Goal: Task Accomplishment & Management: Complete application form

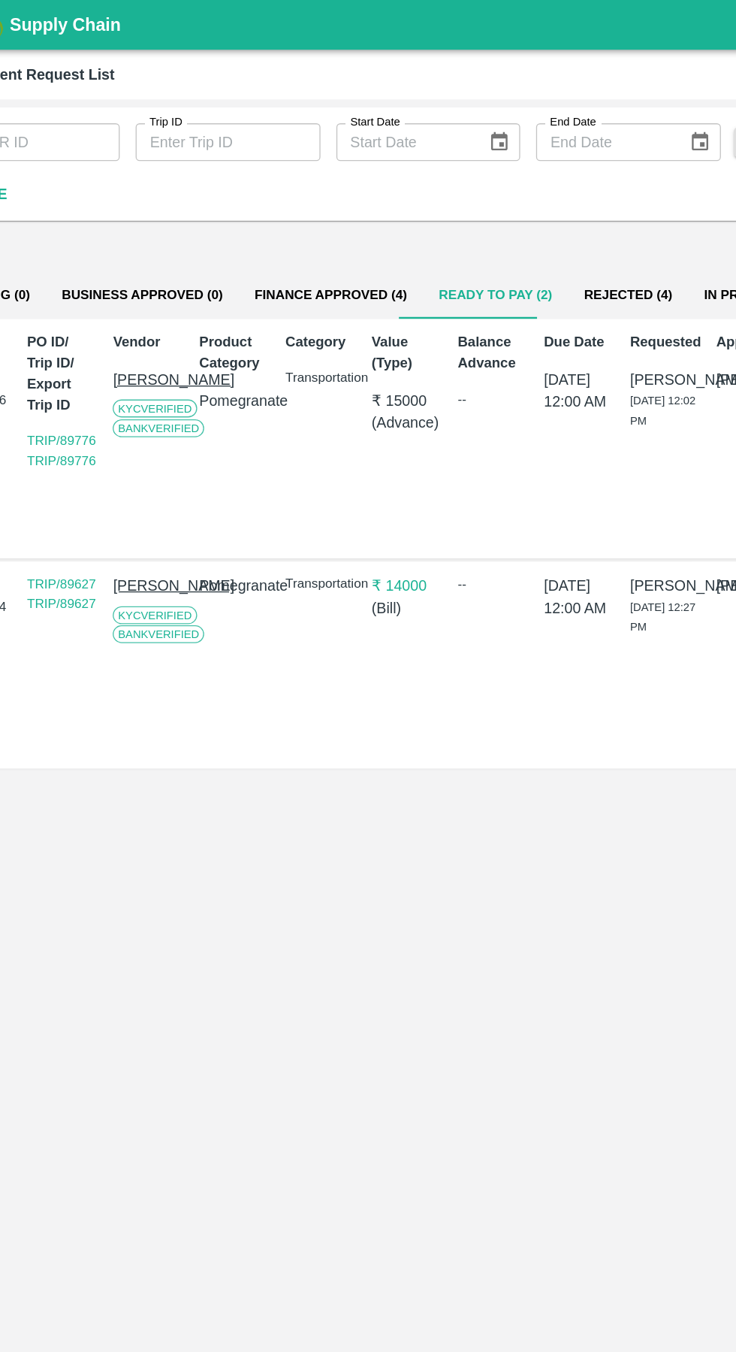
scroll to position [0, 11]
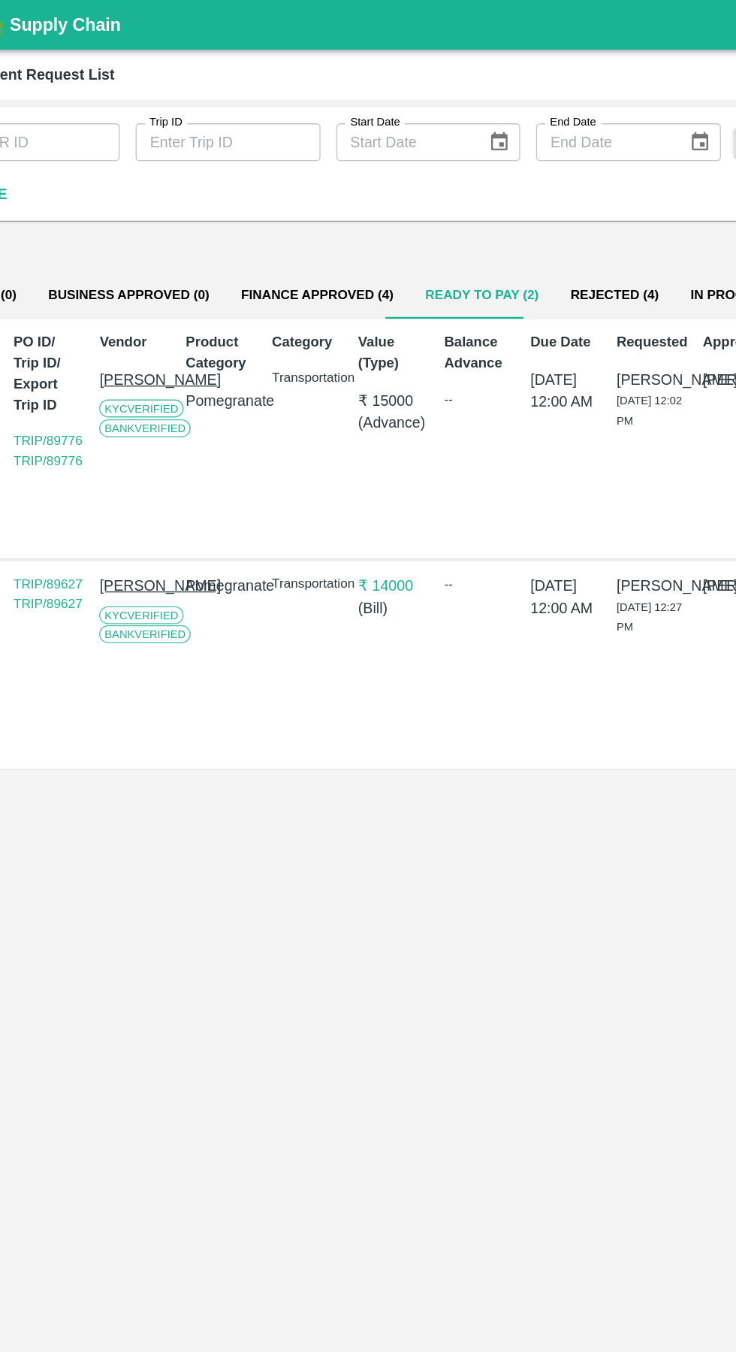
click at [257, 222] on button "Finance Approved (4)" at bounding box center [300, 223] width 139 height 36
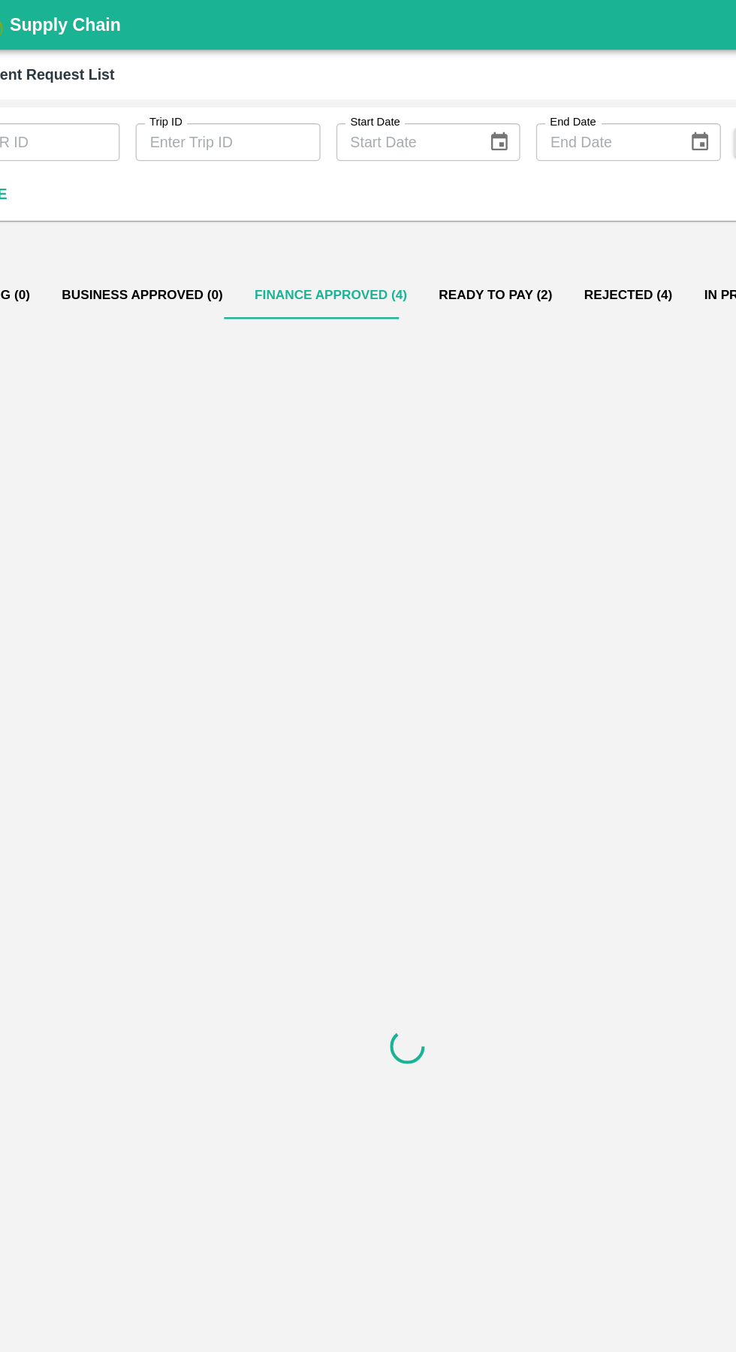
scroll to position [0, 0]
click at [307, 222] on button "Finance Approved (4)" at bounding box center [310, 223] width 139 height 36
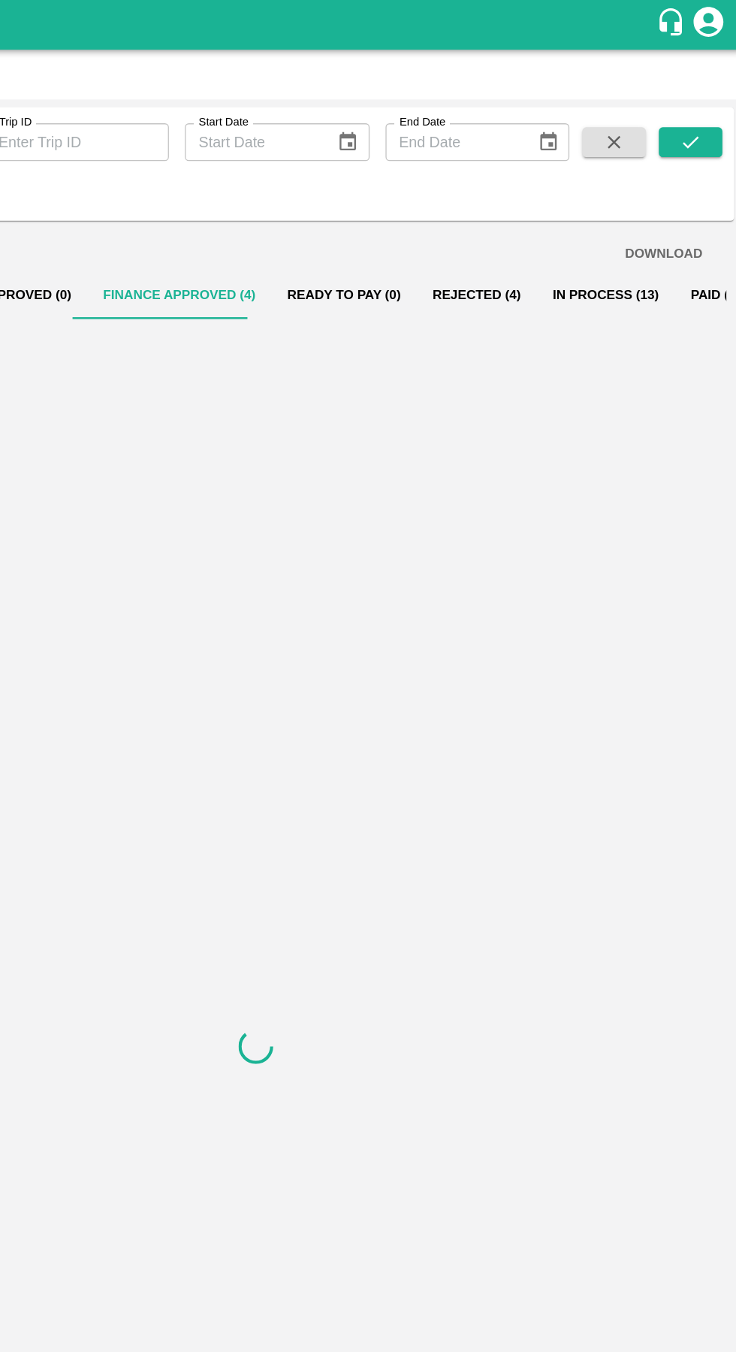
click at [621, 222] on button "In Process (13)" at bounding box center [633, 223] width 104 height 36
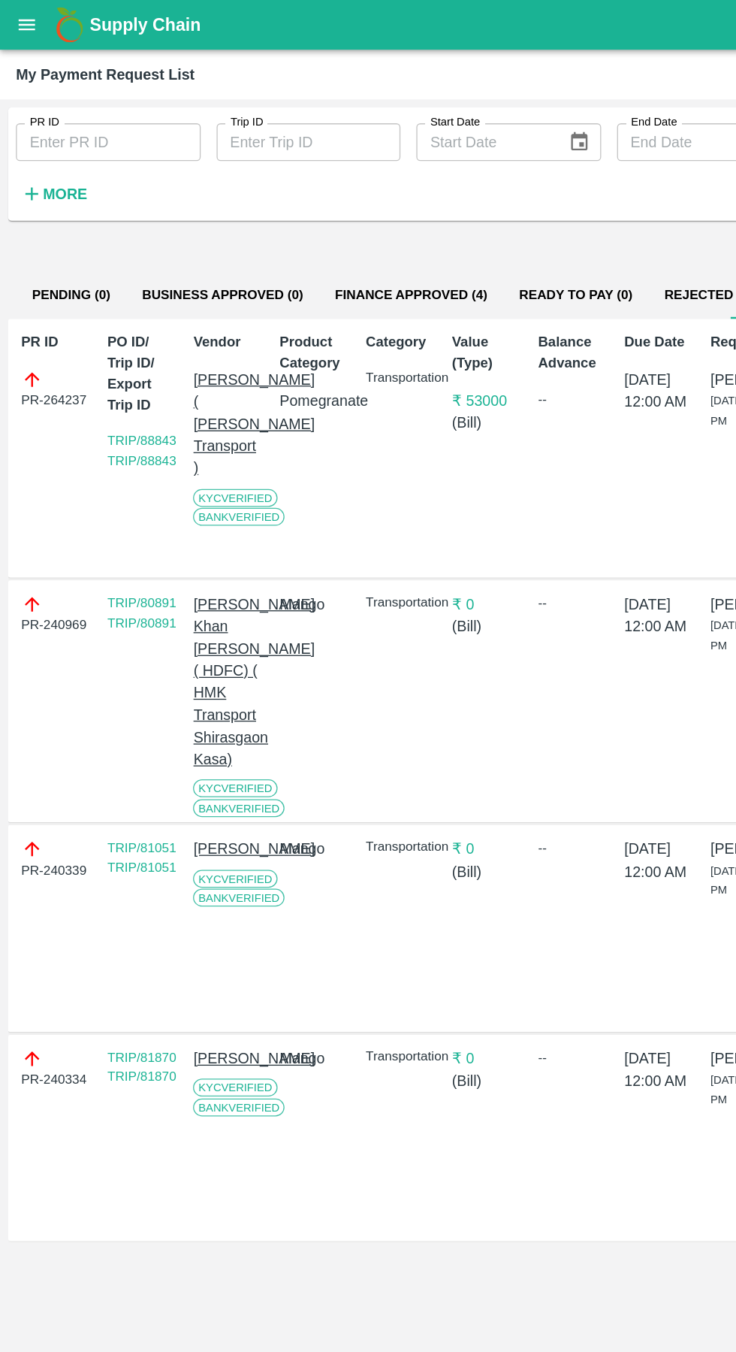
scroll to position [0, 11]
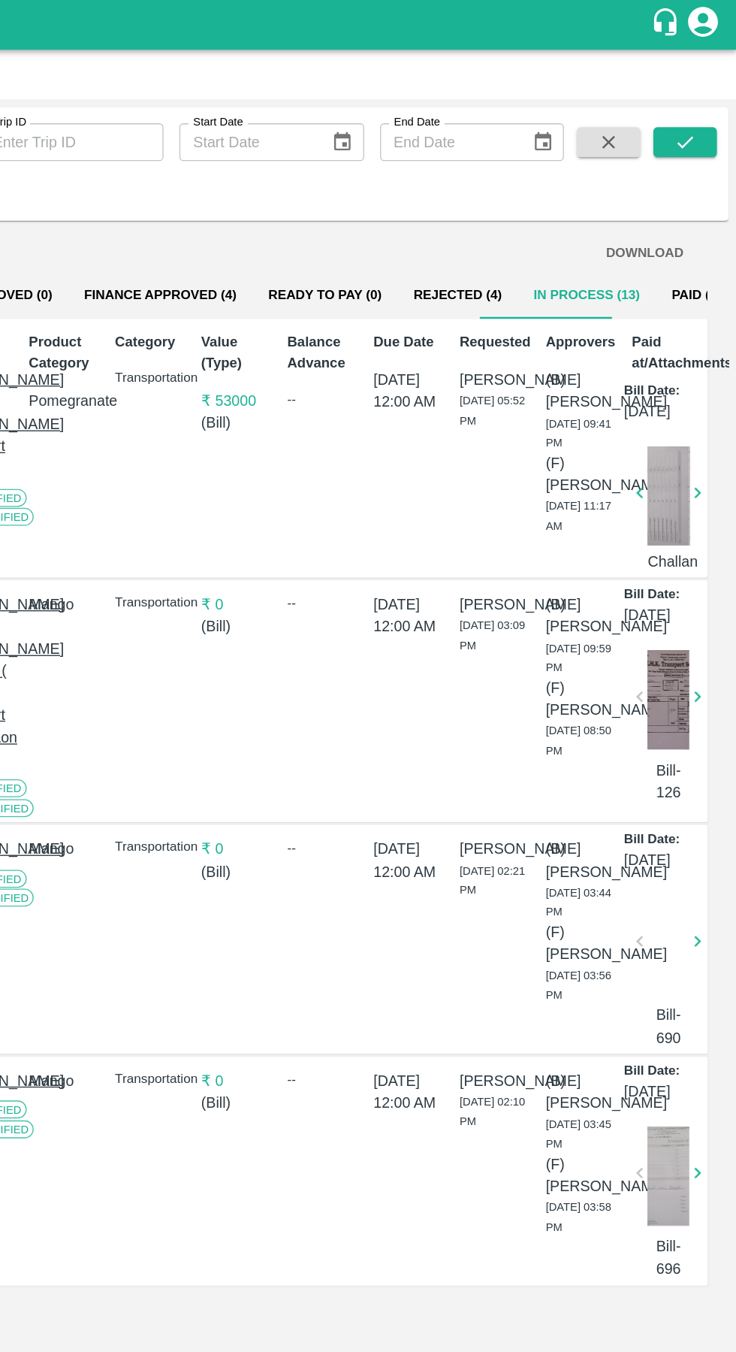
click at [298, 225] on button "Finance Approved (4)" at bounding box center [300, 223] width 139 height 36
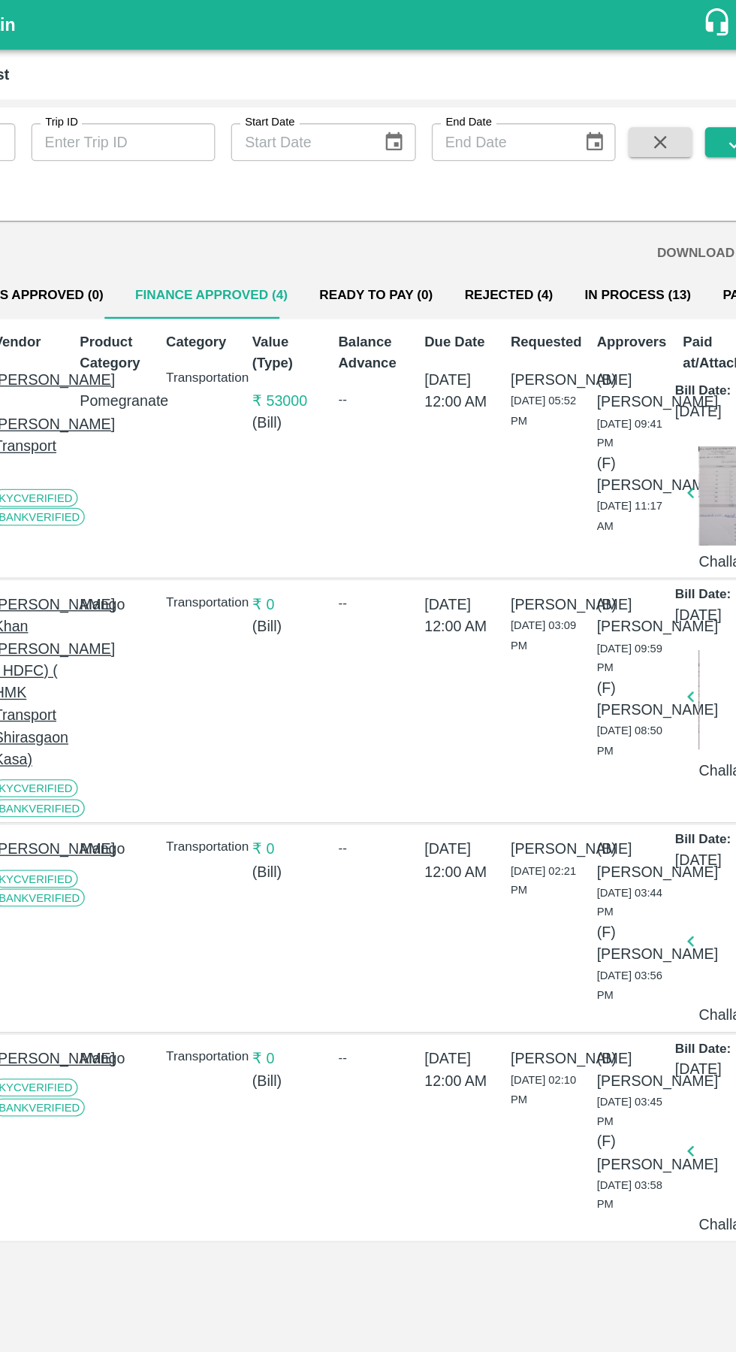
click at [578, 221] on button "In Process (13)" at bounding box center [622, 223] width 104 height 36
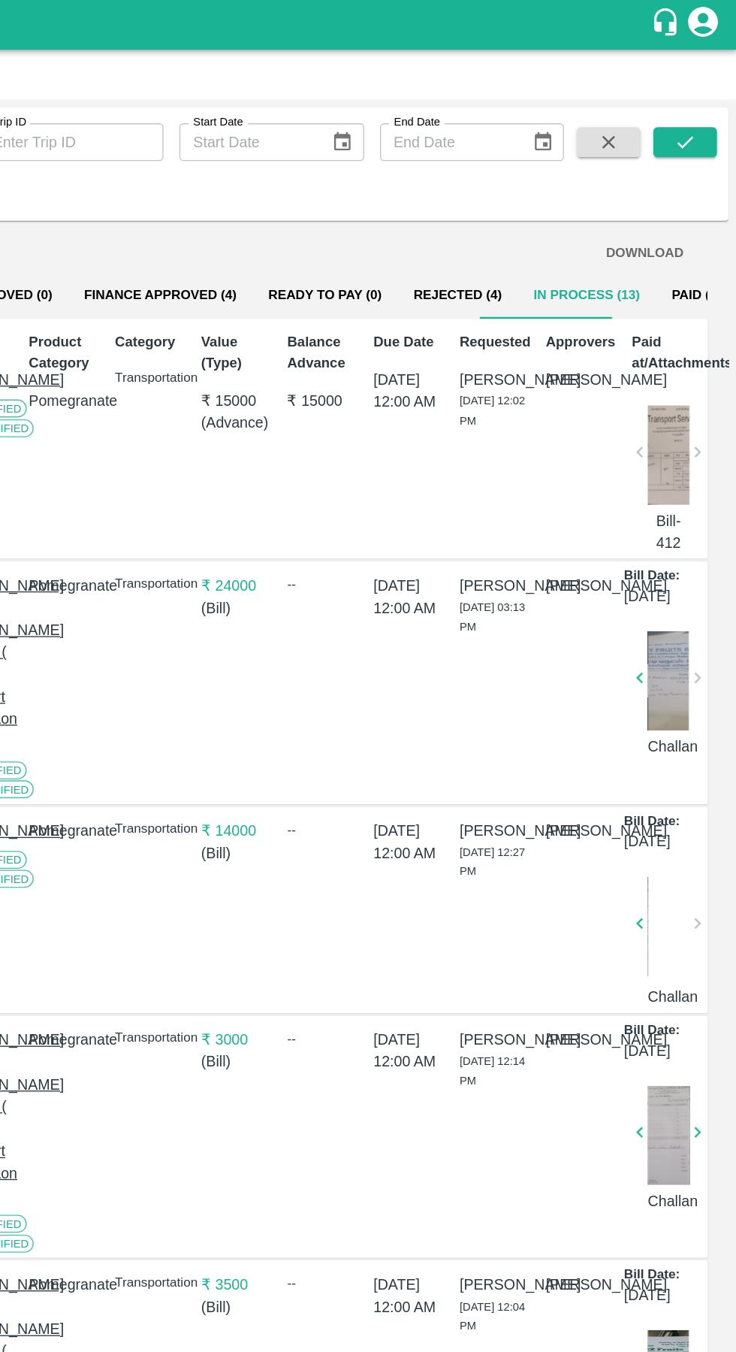
scroll to position [0, 0]
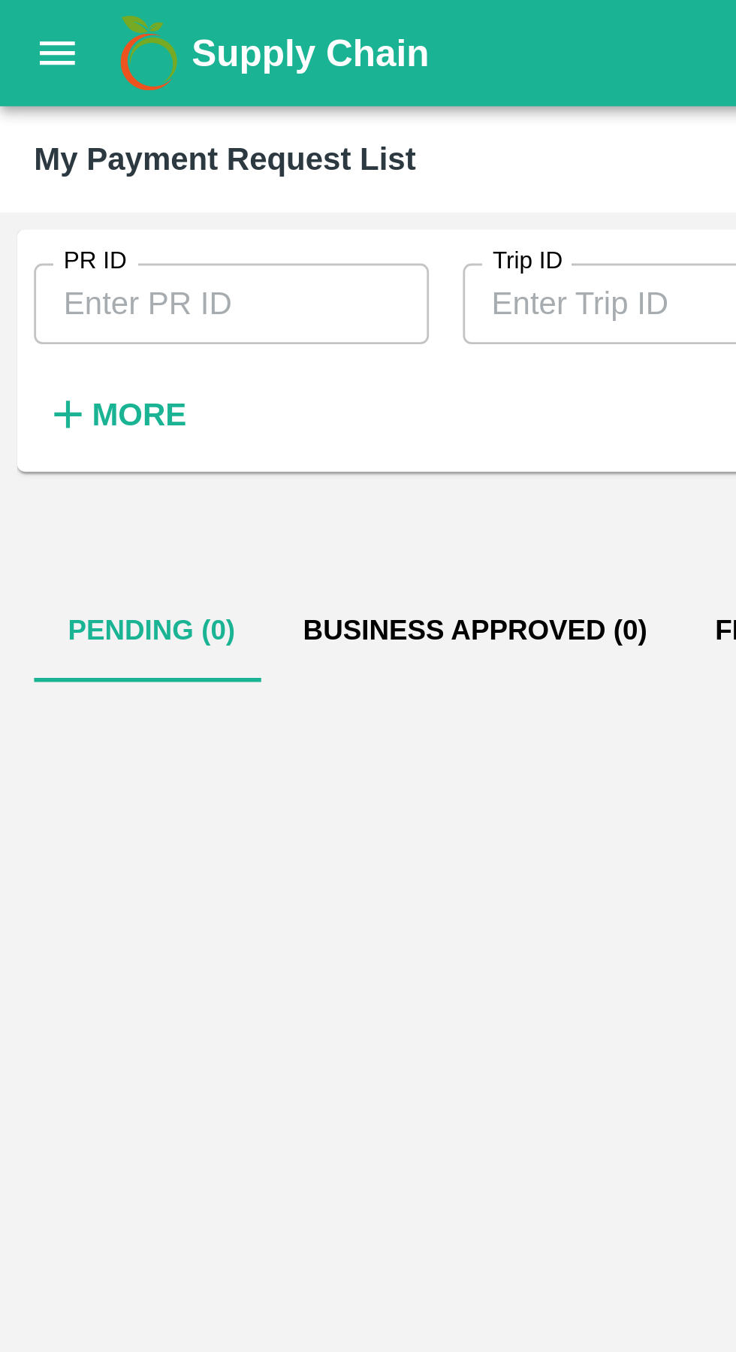
click at [25, 15] on icon "open drawer" at bounding box center [20, 18] width 13 height 8
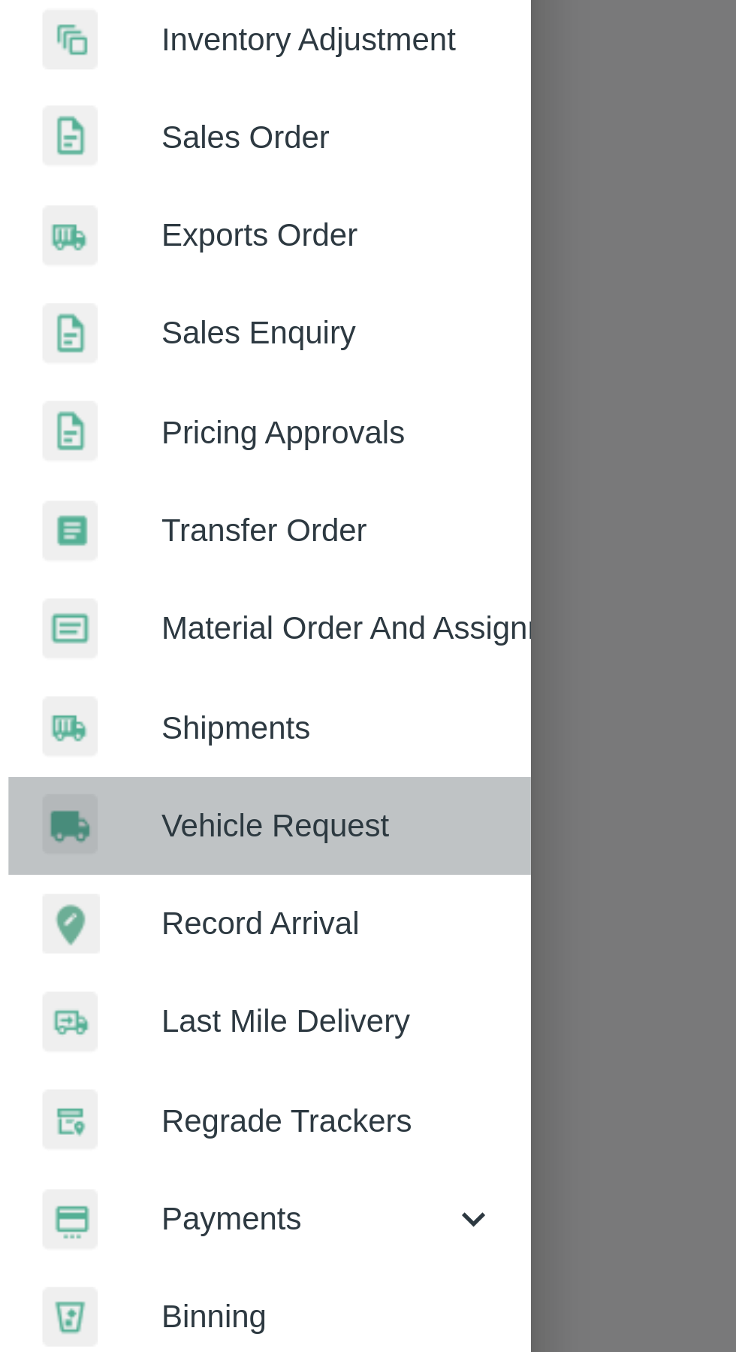
click at [139, 624] on span "Vehicle Request" at bounding box center [116, 627] width 119 height 17
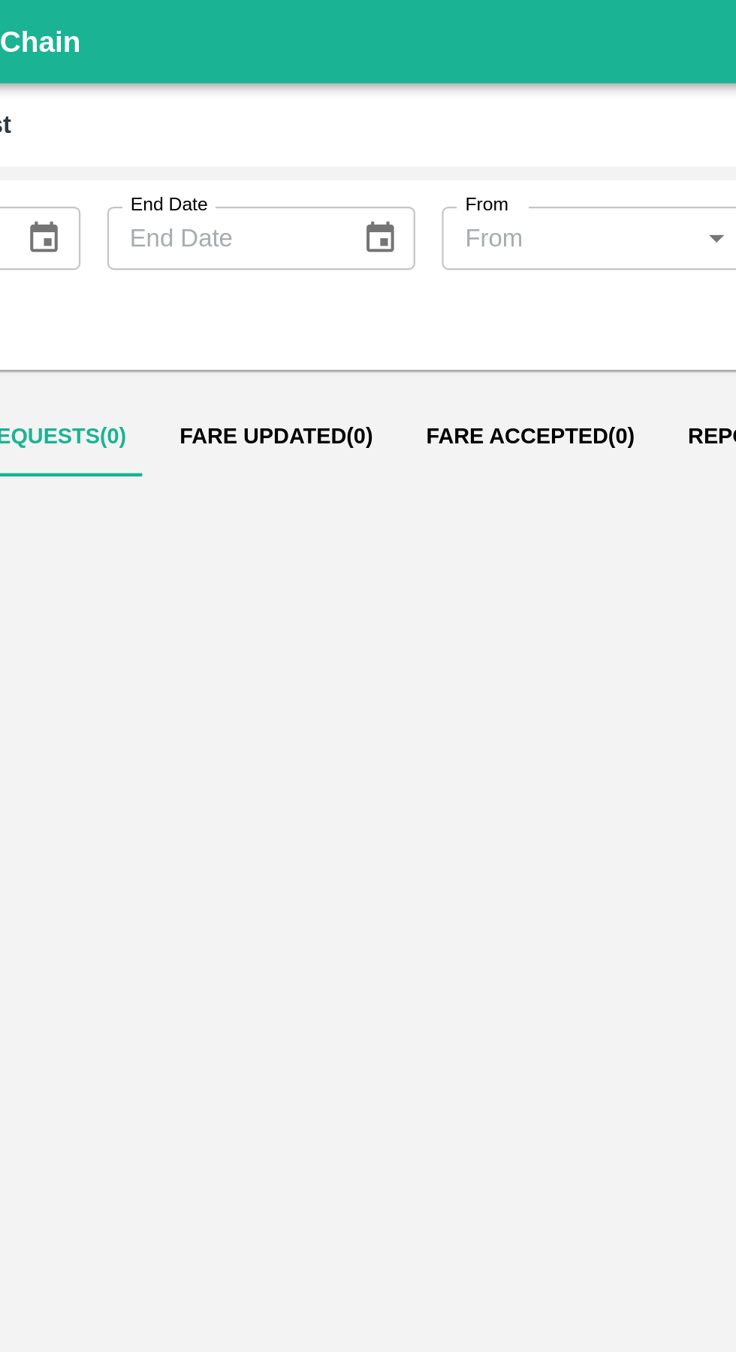
scroll to position [0, 3]
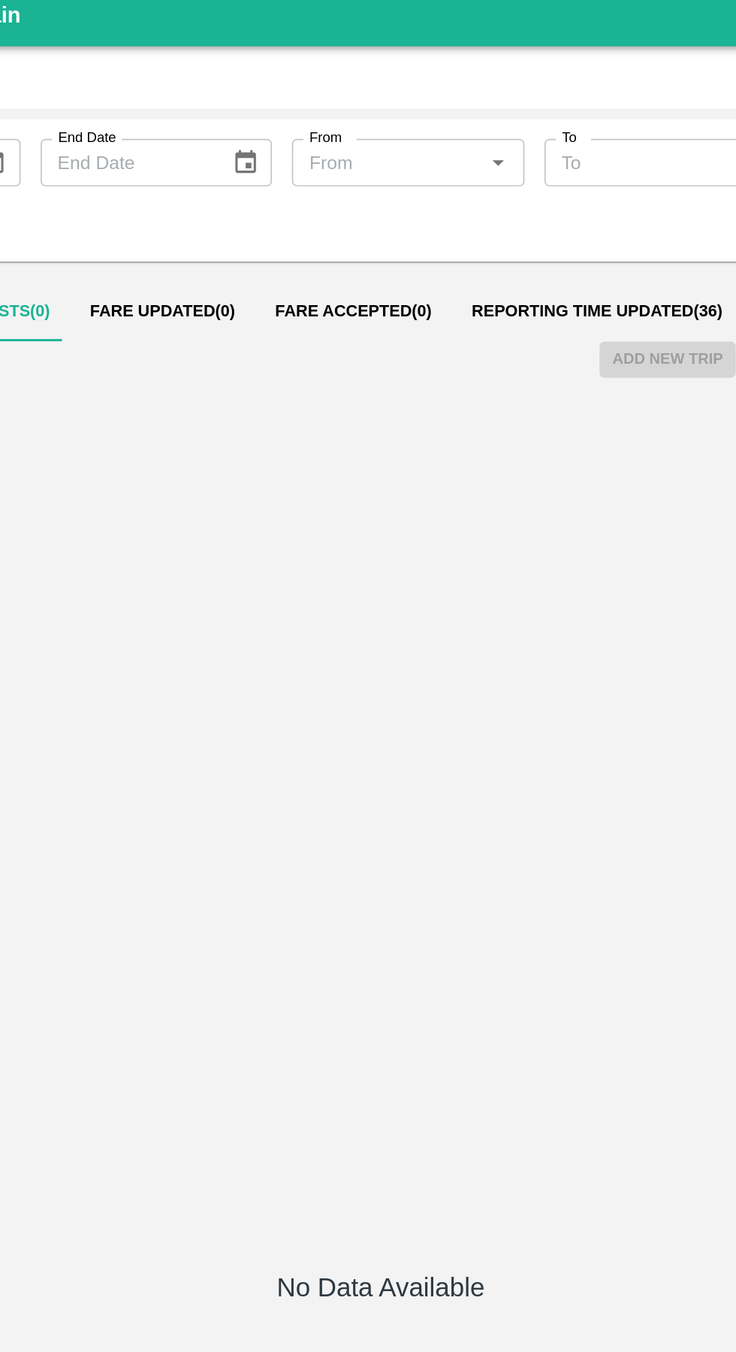
click at [485, 194] on span "Reporting Time Updated ( 36 )" at bounding box center [498, 197] width 151 height 12
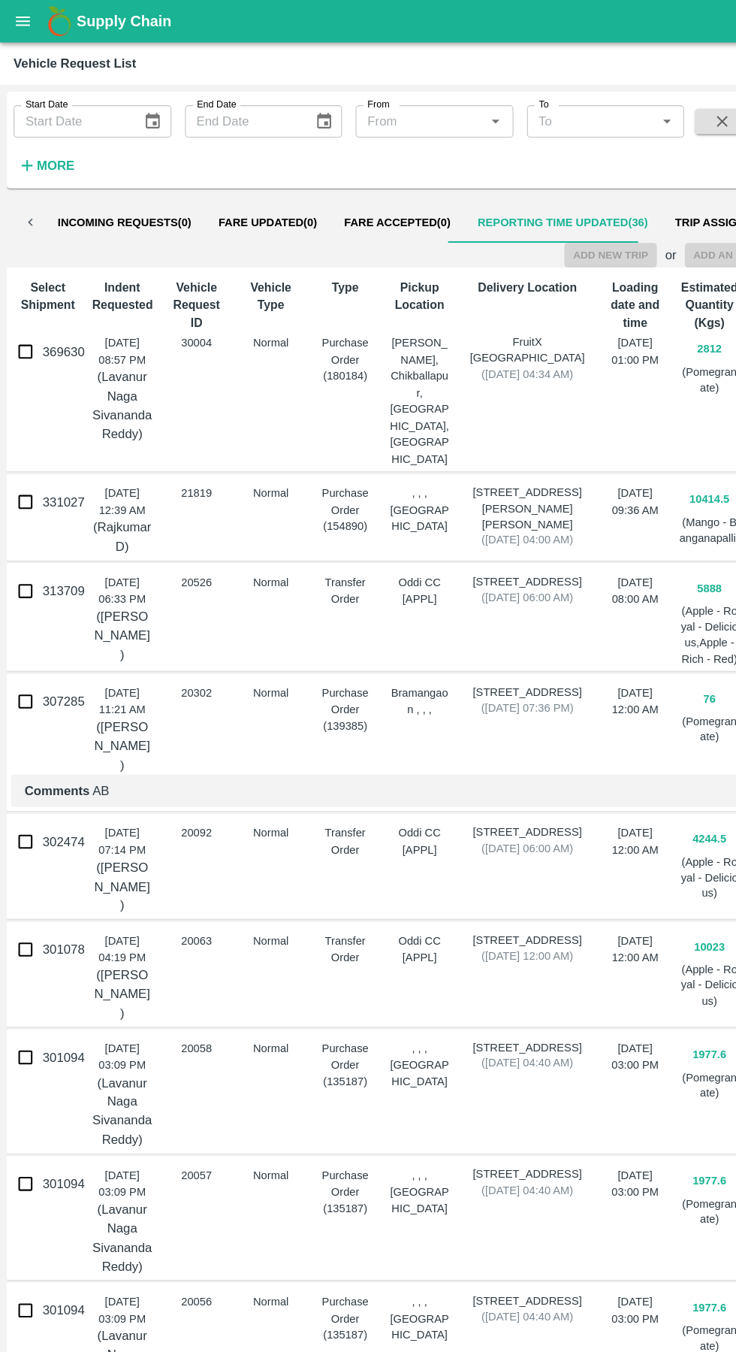
click at [29, 307] on input "369630" at bounding box center [23, 311] width 30 height 30
checkbox input "true"
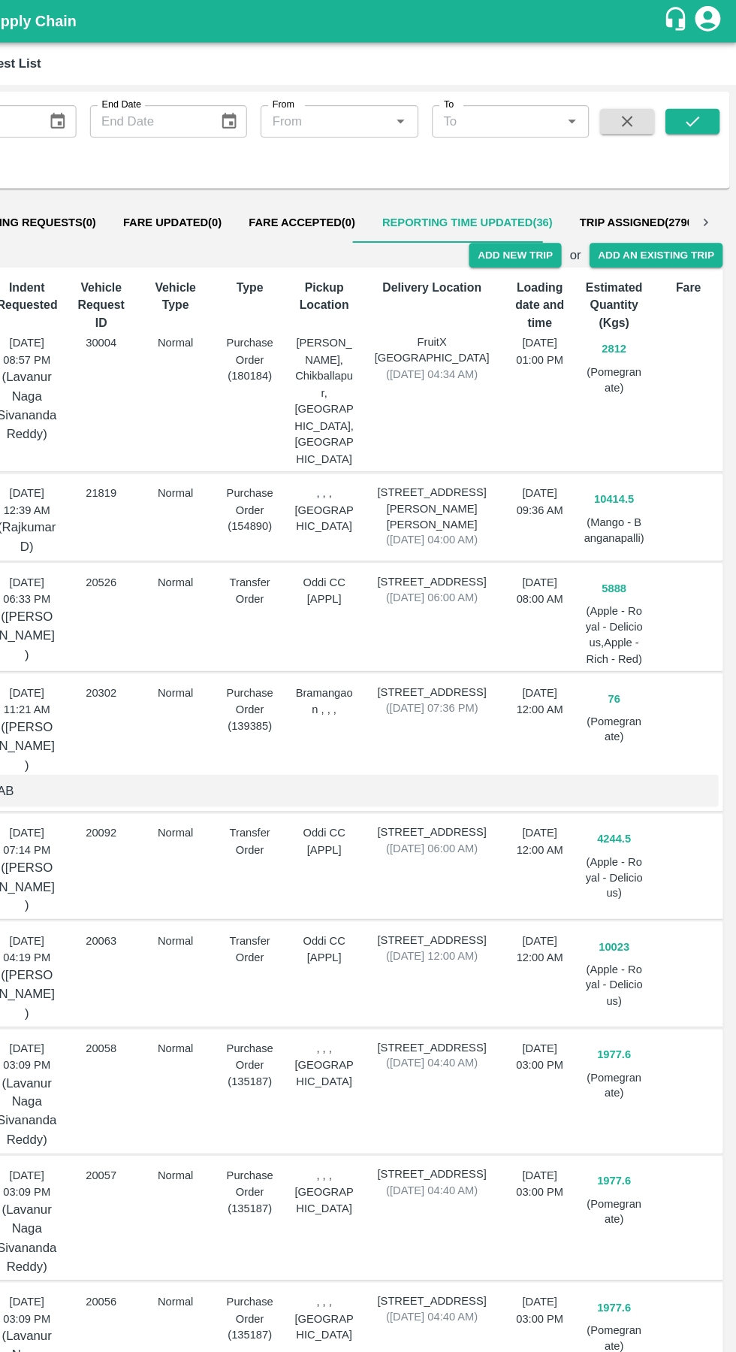
click at [529, 225] on button "Add New Trip" at bounding box center [540, 226] width 81 height 22
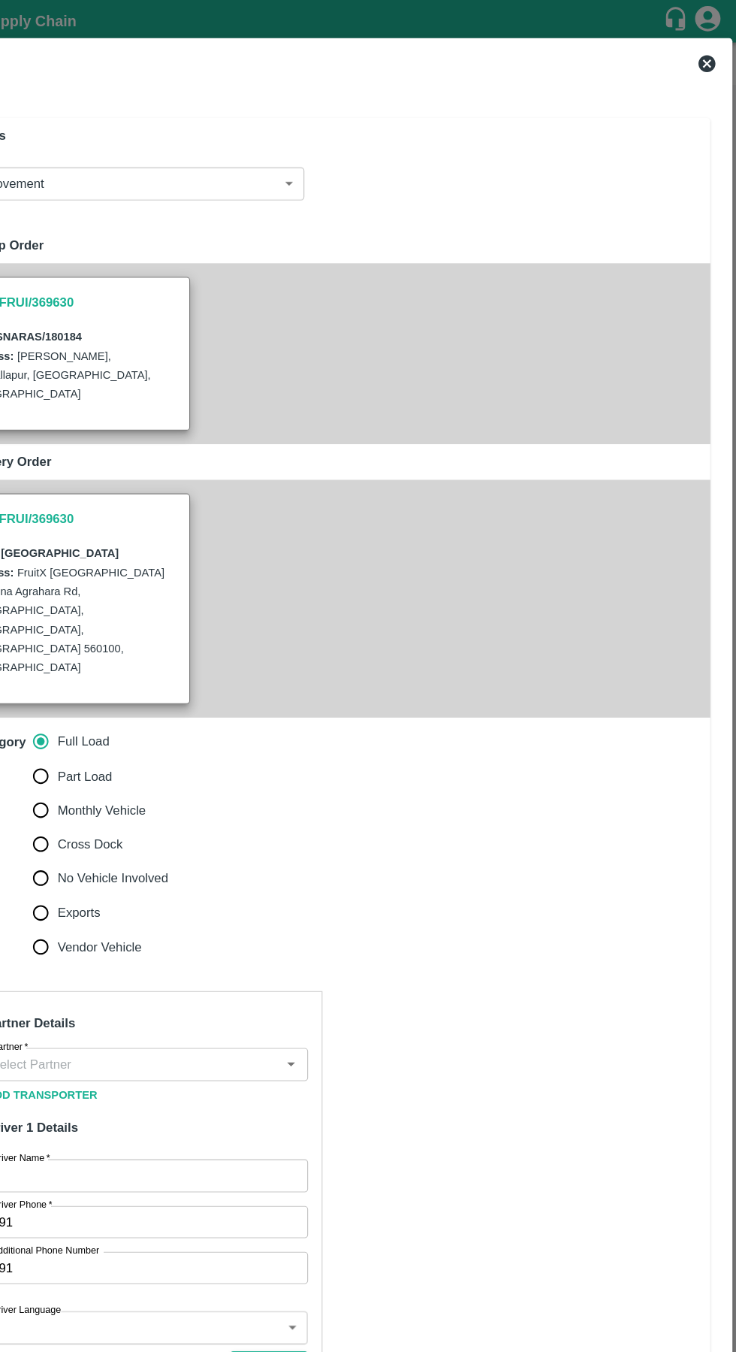
type input "2812"
type input "Normal"
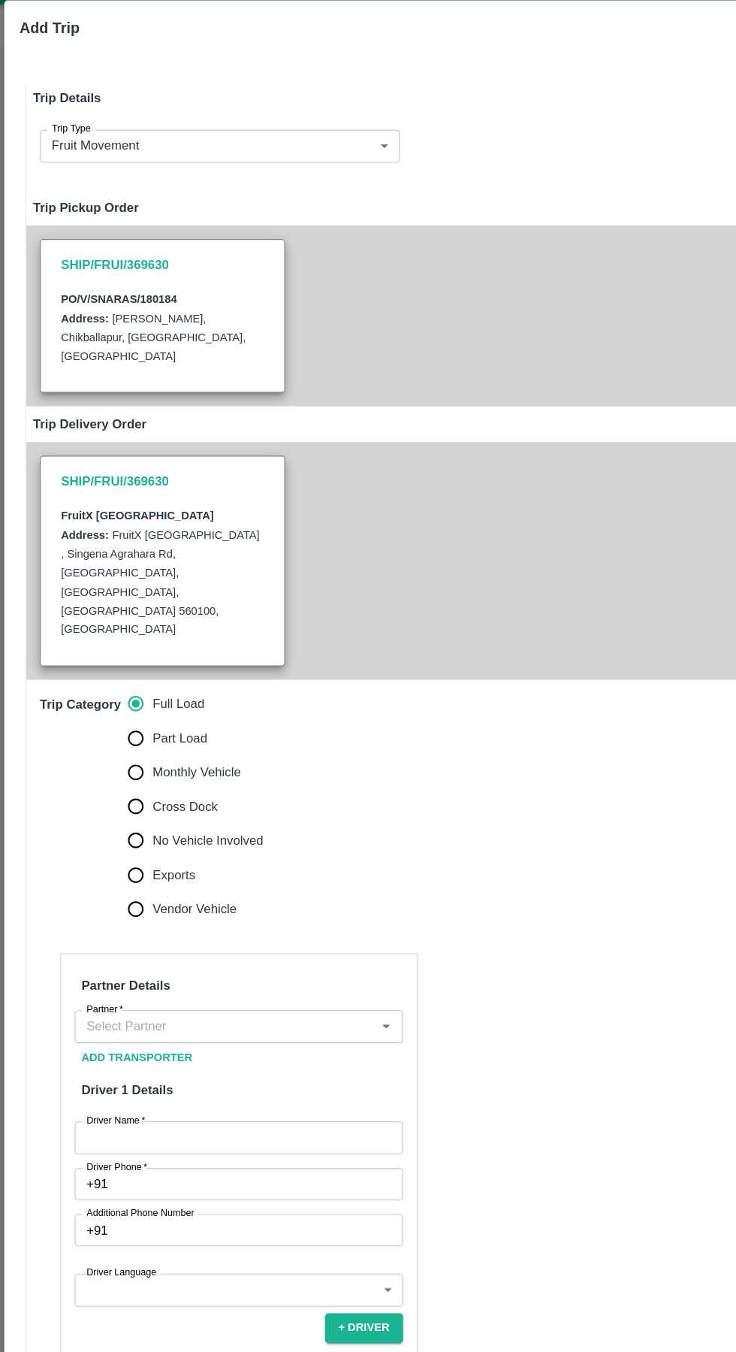
click at [234, 890] on h6 "Partner Details" at bounding box center [211, 906] width 291 height 32
click at [234, 932] on input "Partner   *" at bounding box center [199, 942] width 257 height 20
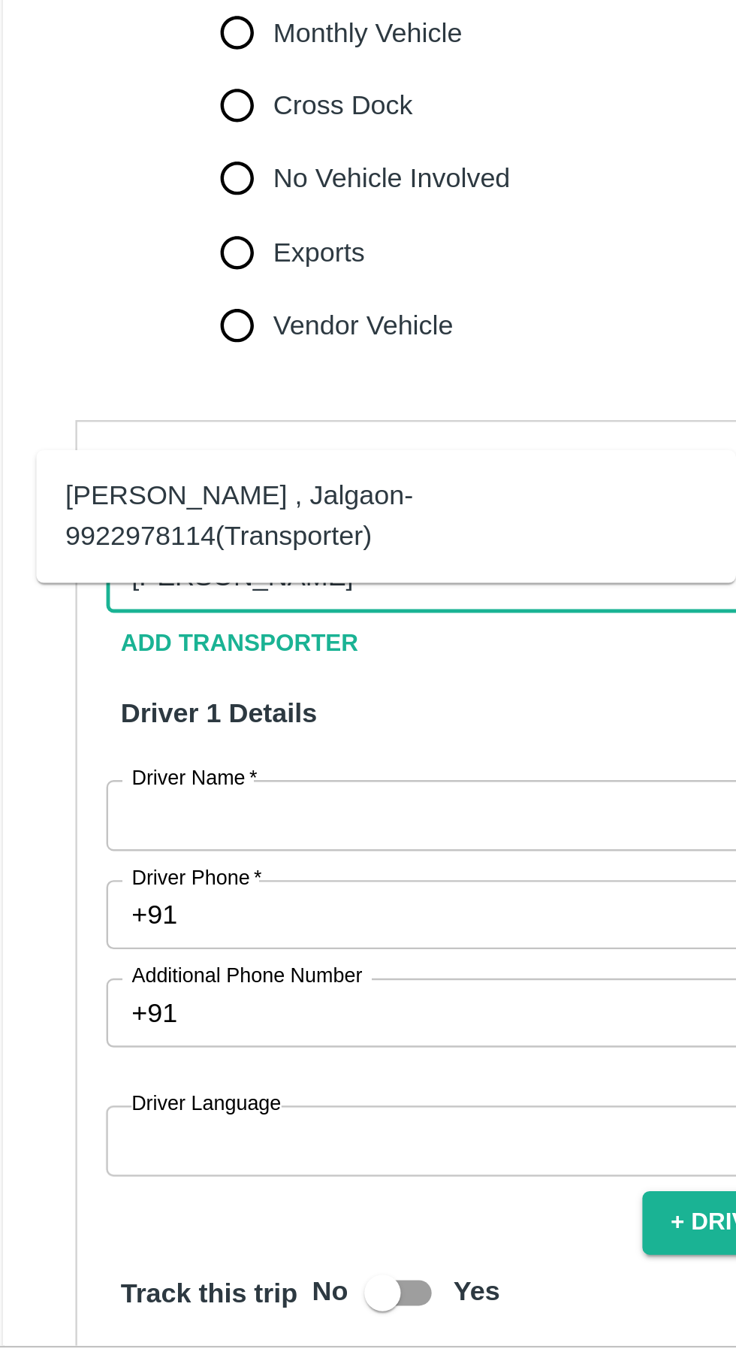
click at [89, 909] on div "[PERSON_NAME] , Jalgaon-9922978114(Transporter)" at bounding box center [182, 917] width 265 height 34
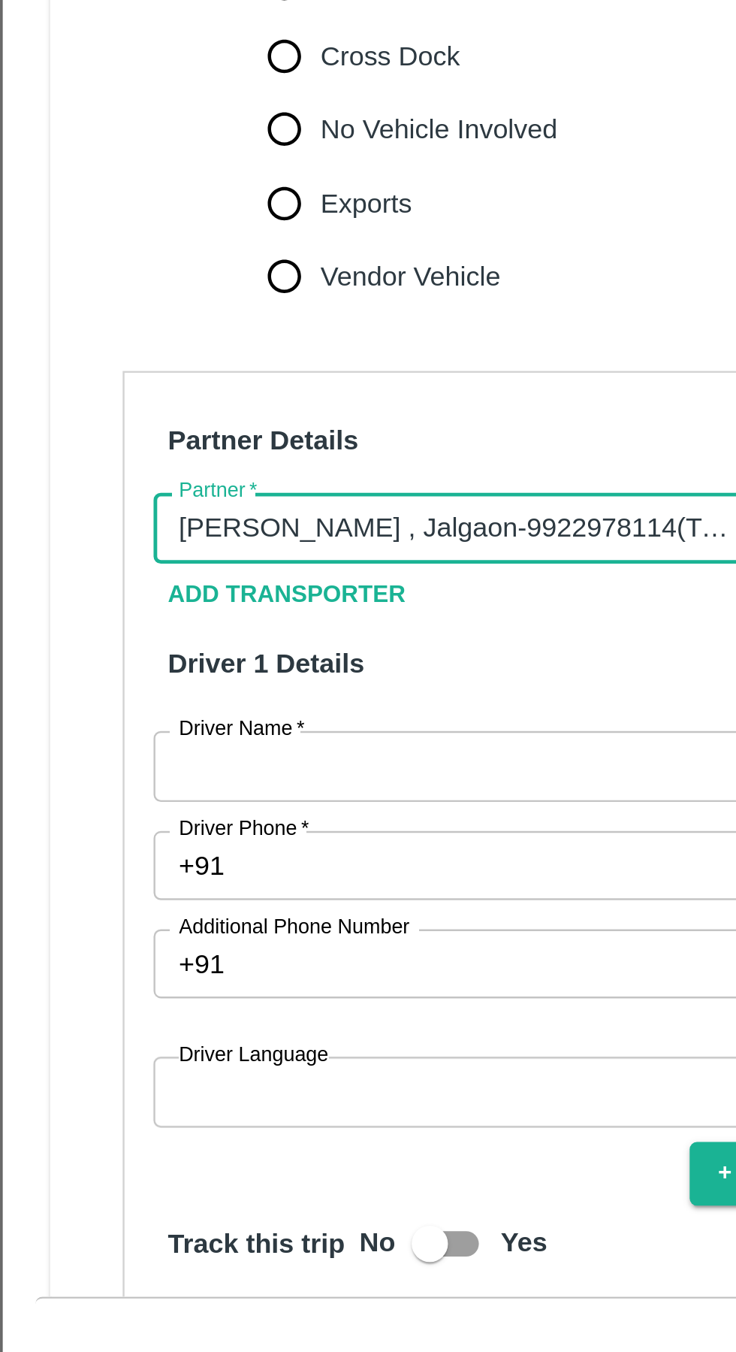
type input "[PERSON_NAME] , Jalgaon-9922978114(Transporter)"
click at [200, 1026] on input "Driver Name   *" at bounding box center [211, 1040] width 291 height 29
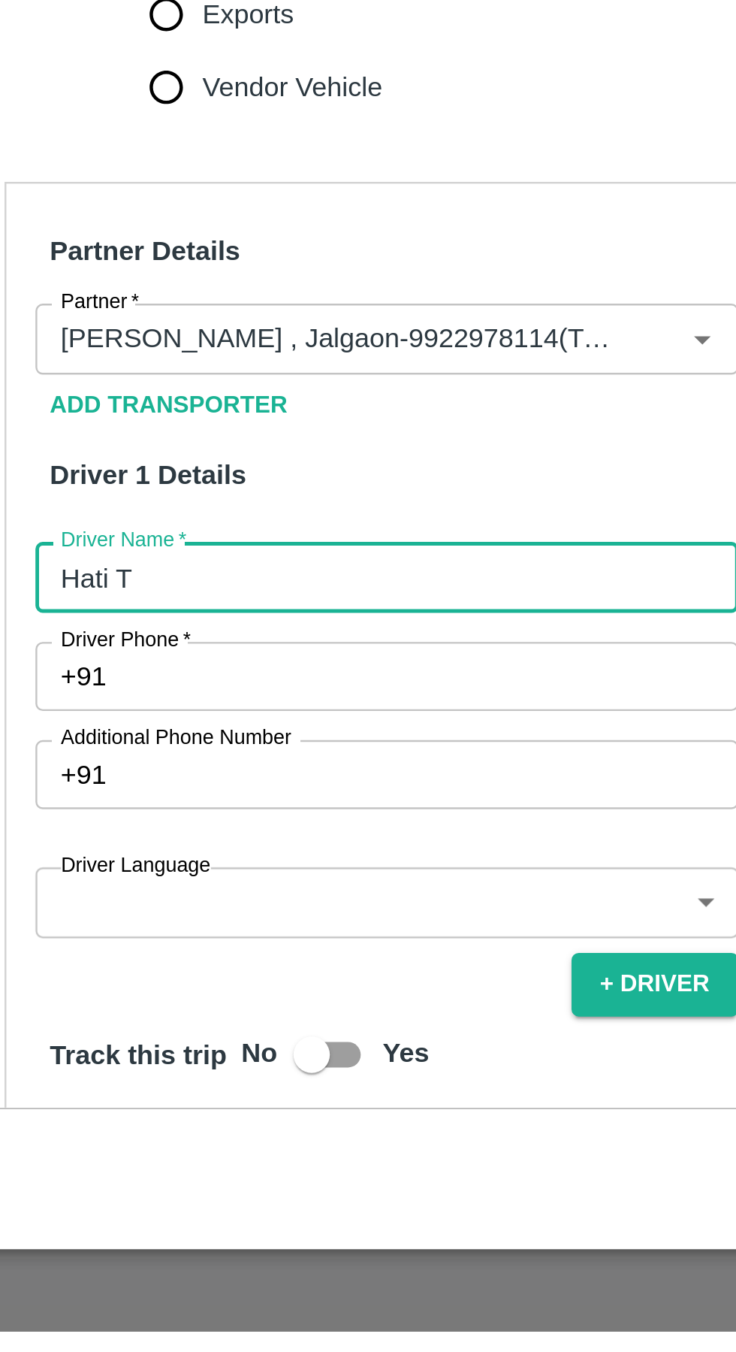
type input "Hati T"
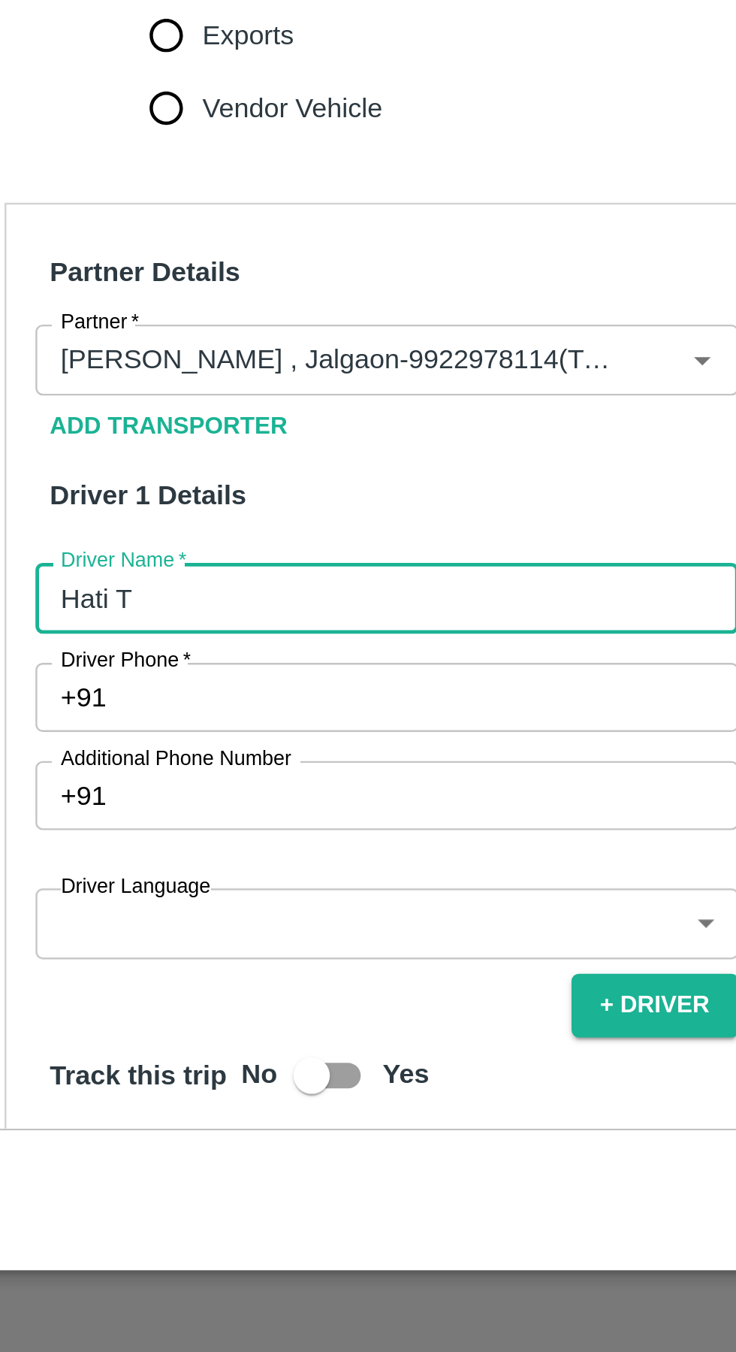
click at [137, 1067] on input "Driver Phone   *" at bounding box center [228, 1081] width 255 height 29
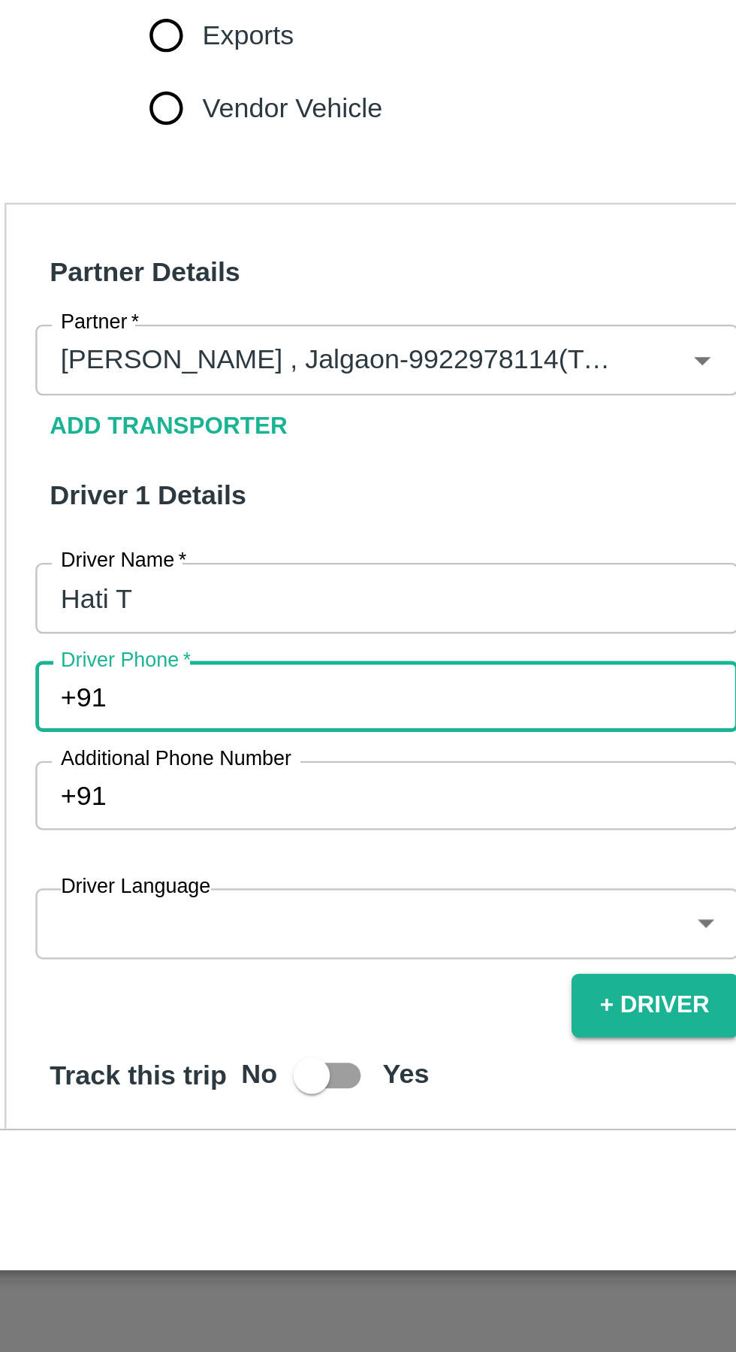
paste input "[PHONE_NUMBER]"
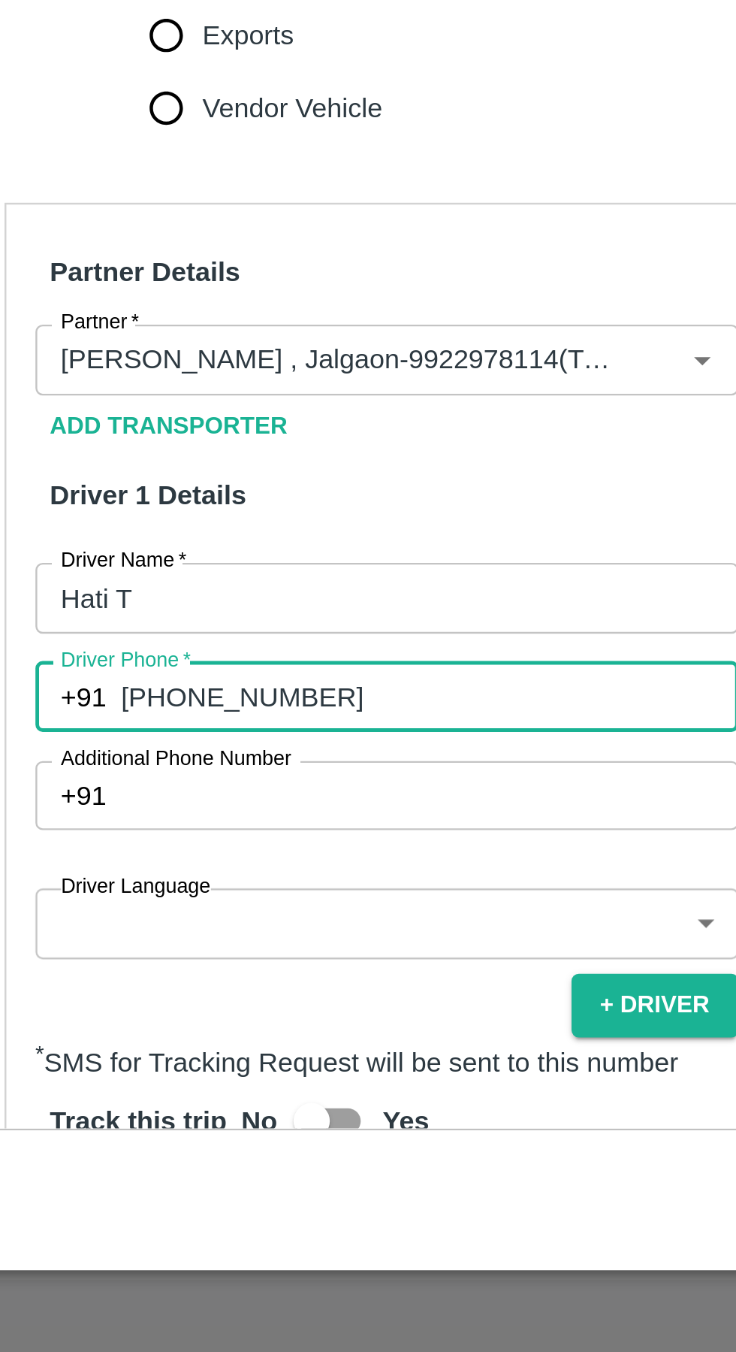
click at [122, 1067] on input "[PHONE_NUMBER]" at bounding box center [228, 1081] width 255 height 29
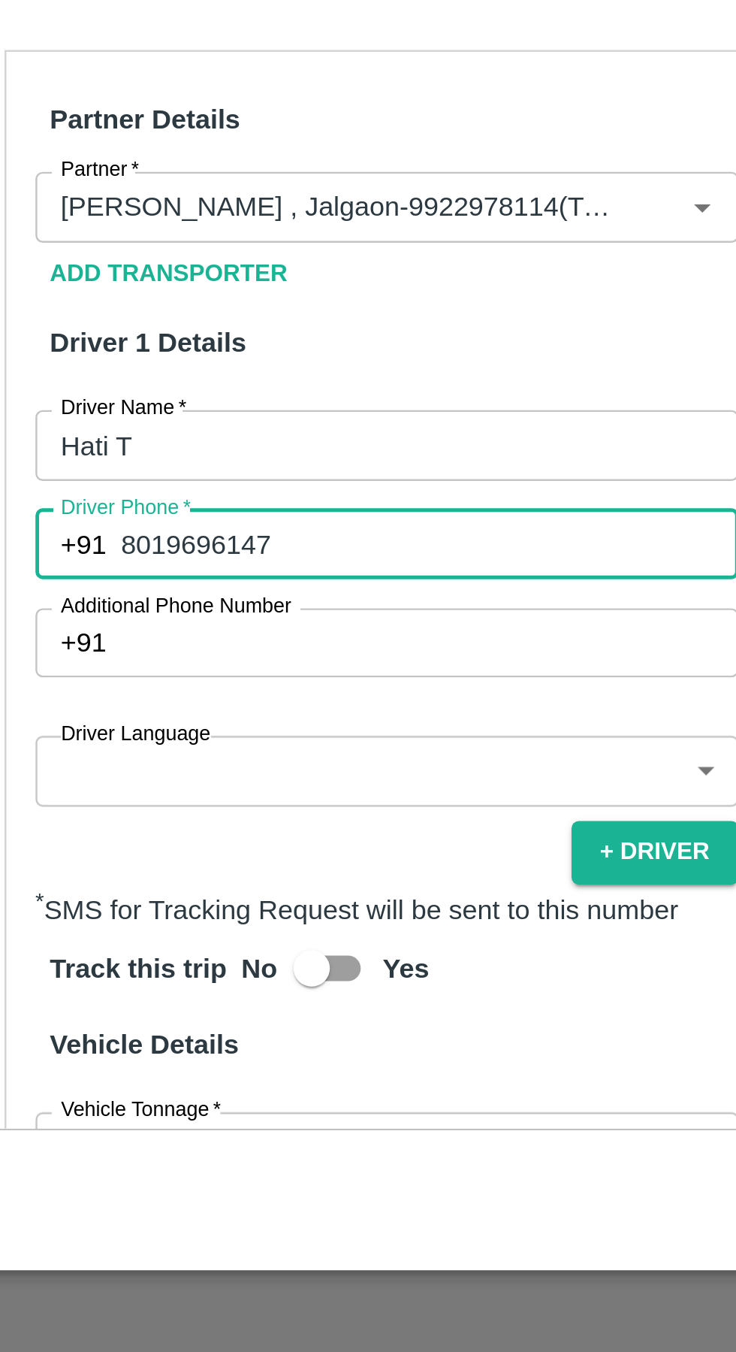
scroll to position [80, 0]
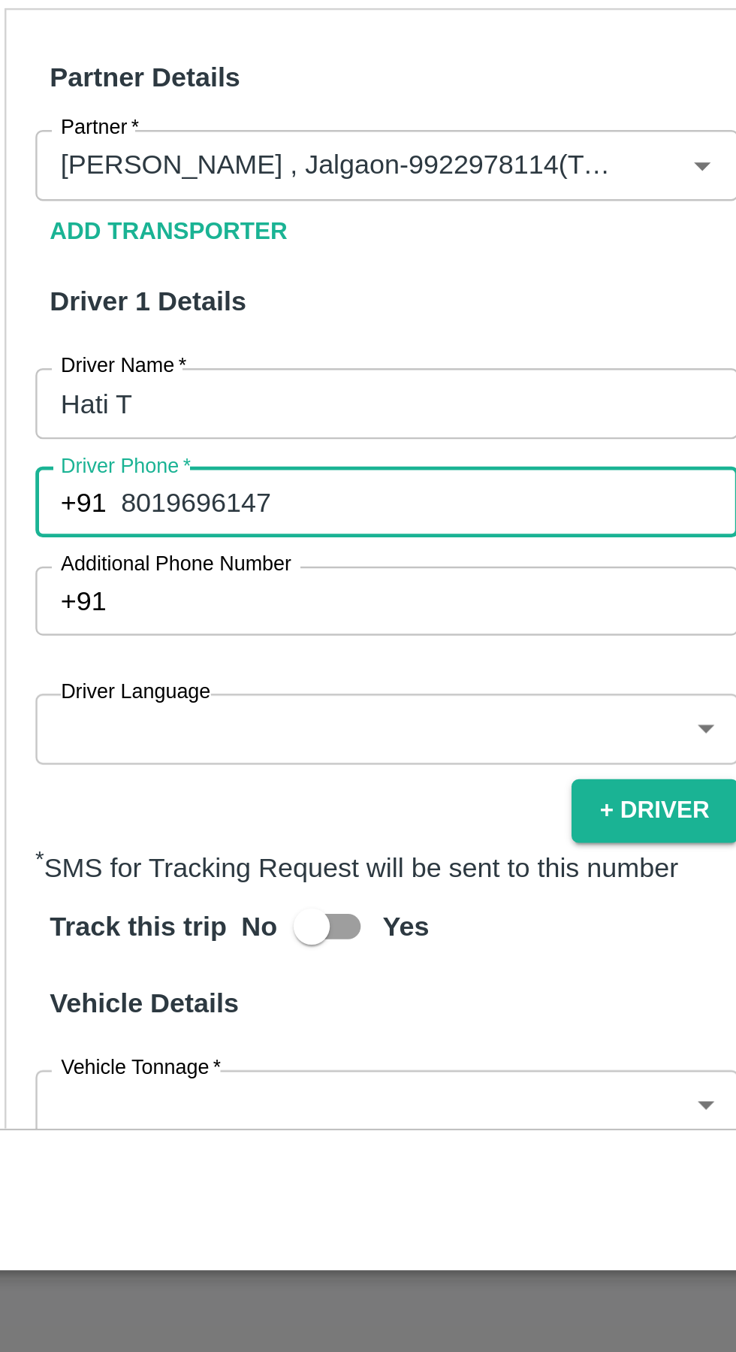
type input "8019696147"
click at [203, 1025] on body "Supply Chain Vehicle Request List Start Date Start Date End Date End Date From …" at bounding box center [368, 676] width 736 height 1352
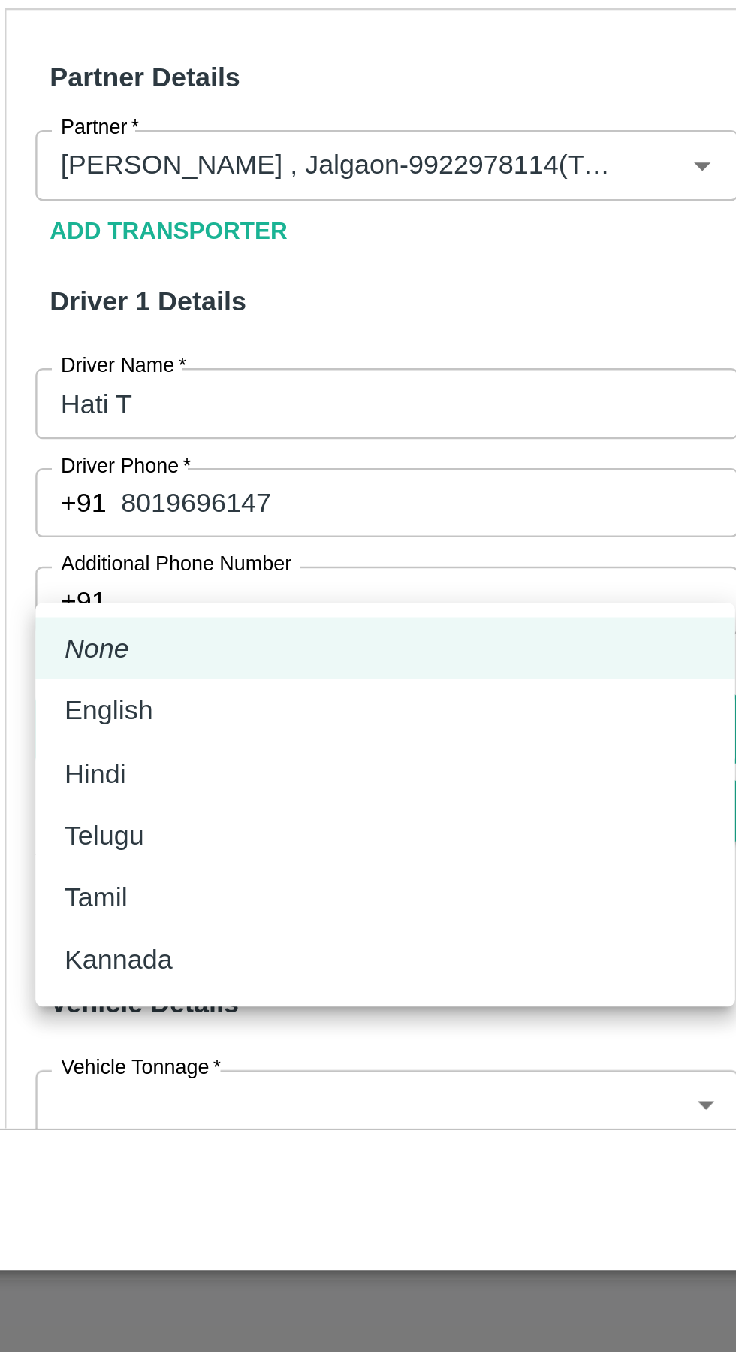
click at [87, 1110] on p "Hindi" at bounding box center [91, 1112] width 26 height 17
type input "hi"
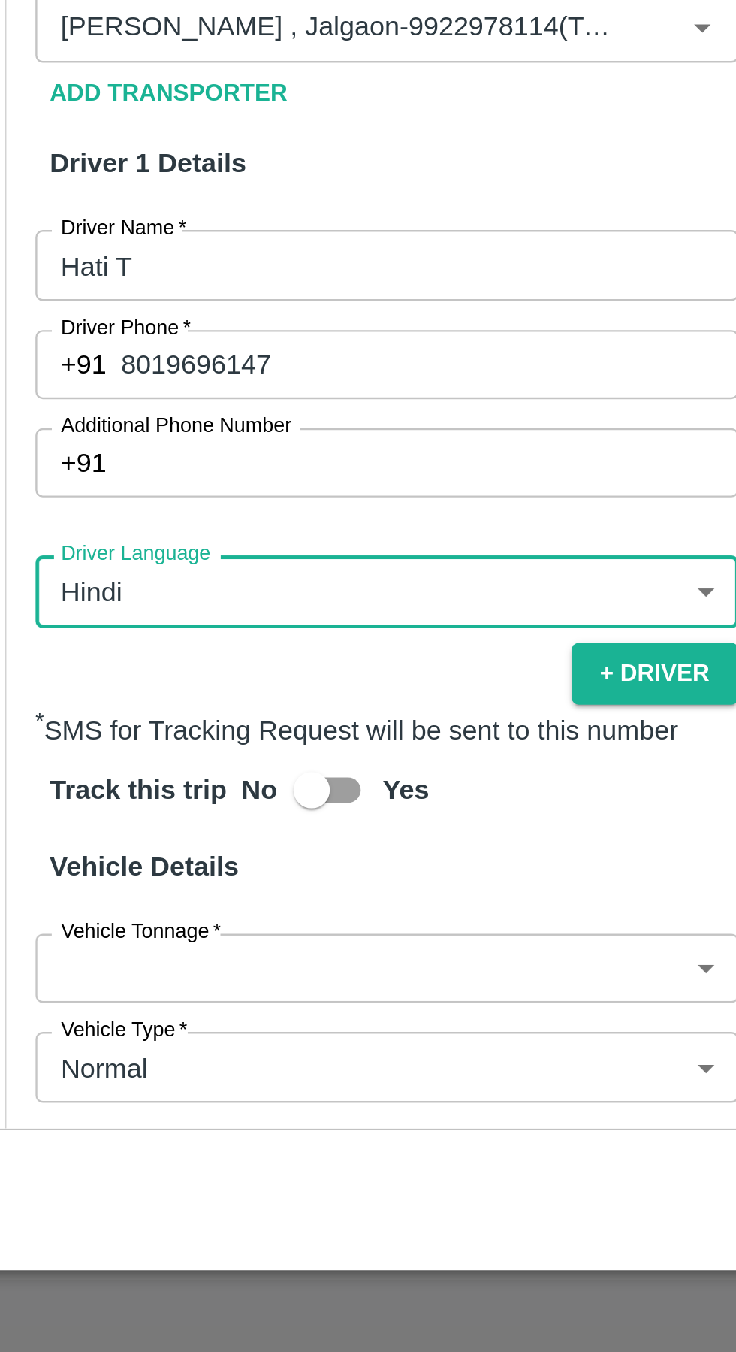
scroll to position [153, 0]
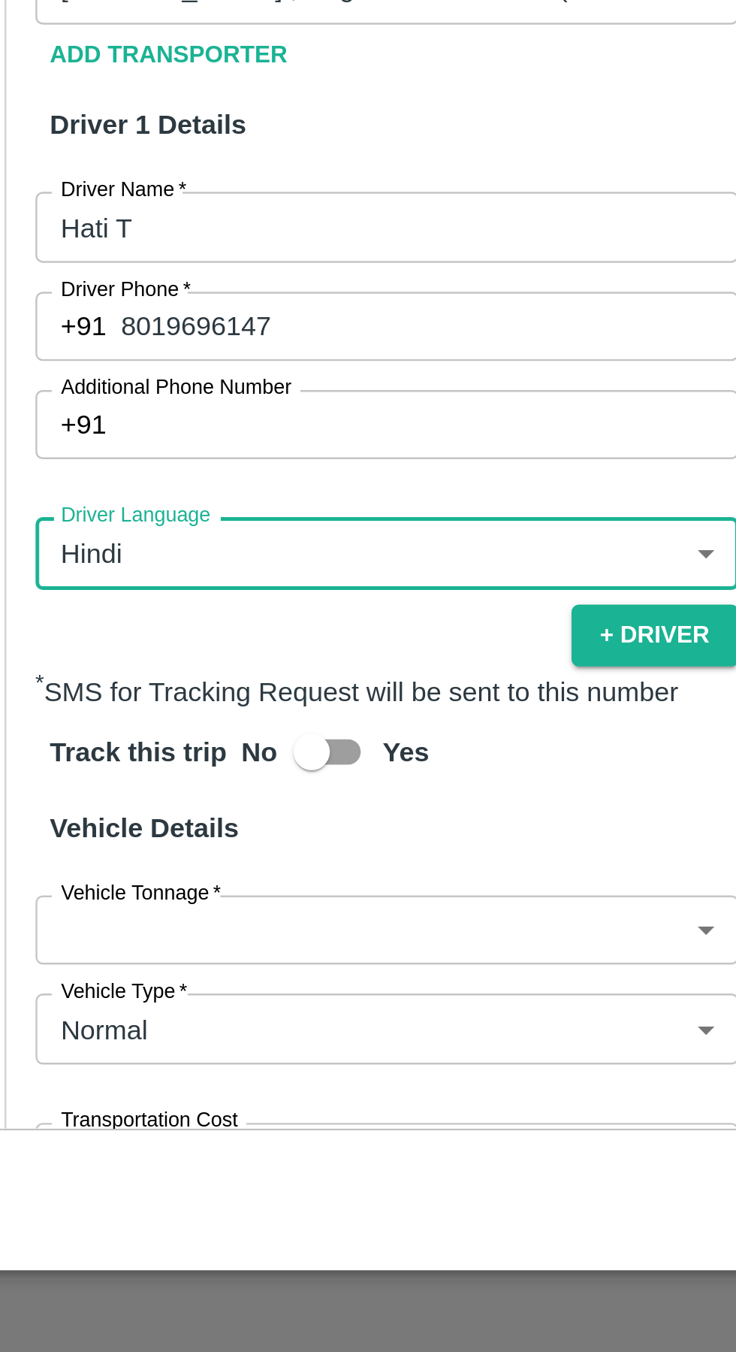
click at [251, 1112] on body "Supply Chain Vehicle Request List Start Date Start Date End Date End Date From …" at bounding box center [368, 676] width 736 height 1352
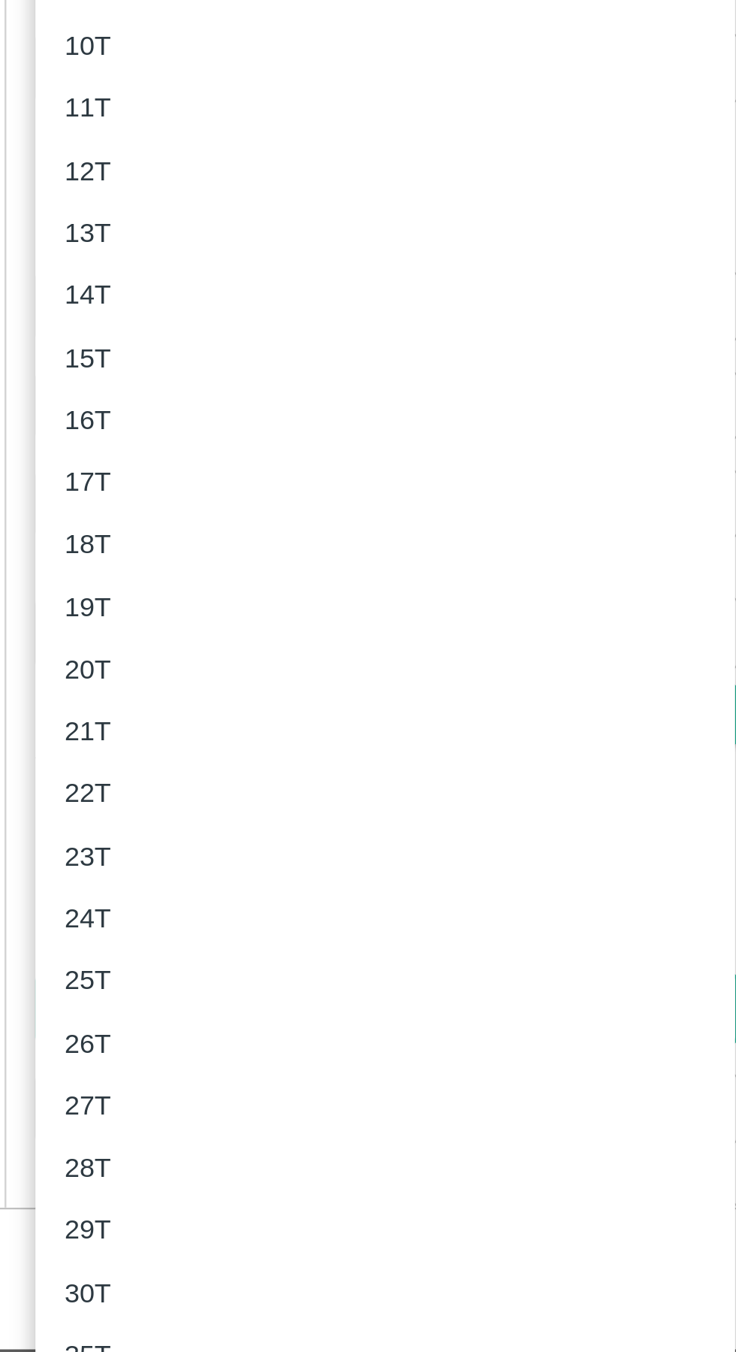
click at [80, 1007] on p "19T" at bounding box center [88, 1011] width 20 height 17
type input "19000"
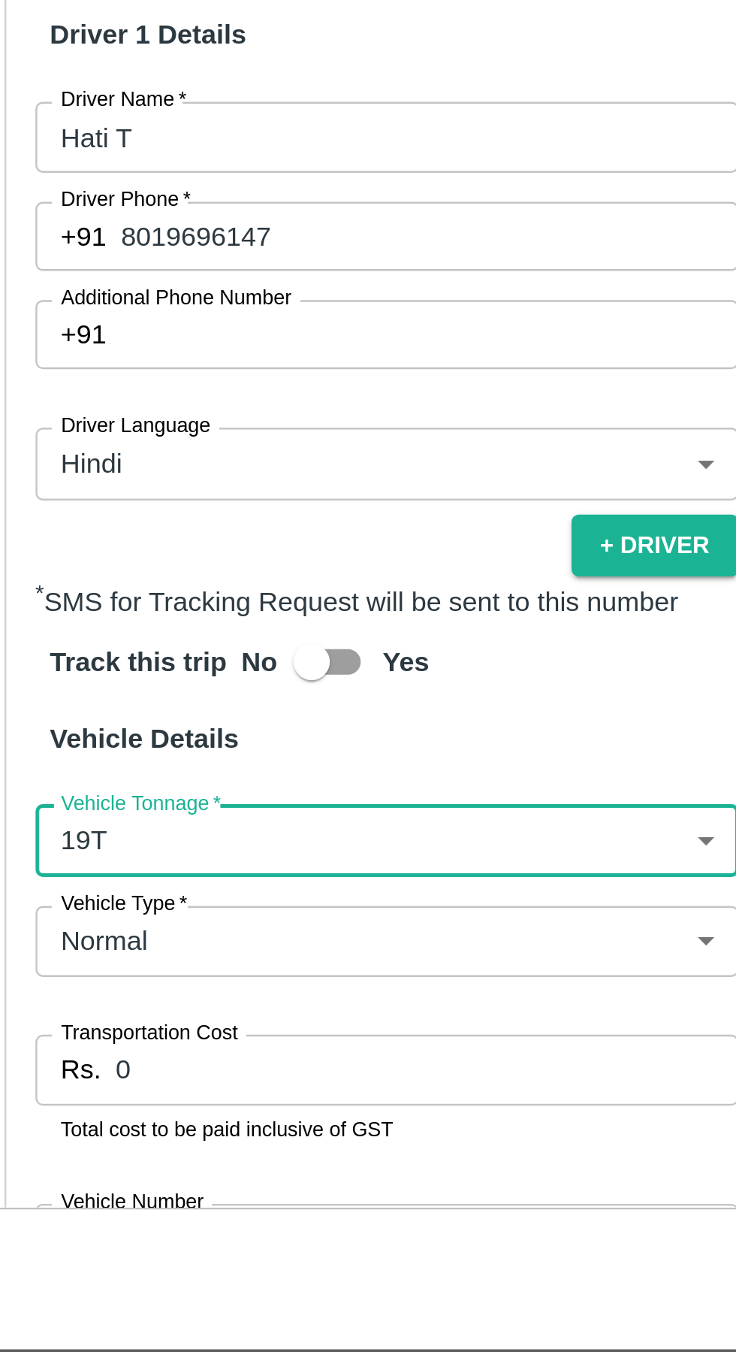
scroll to position [241, 0]
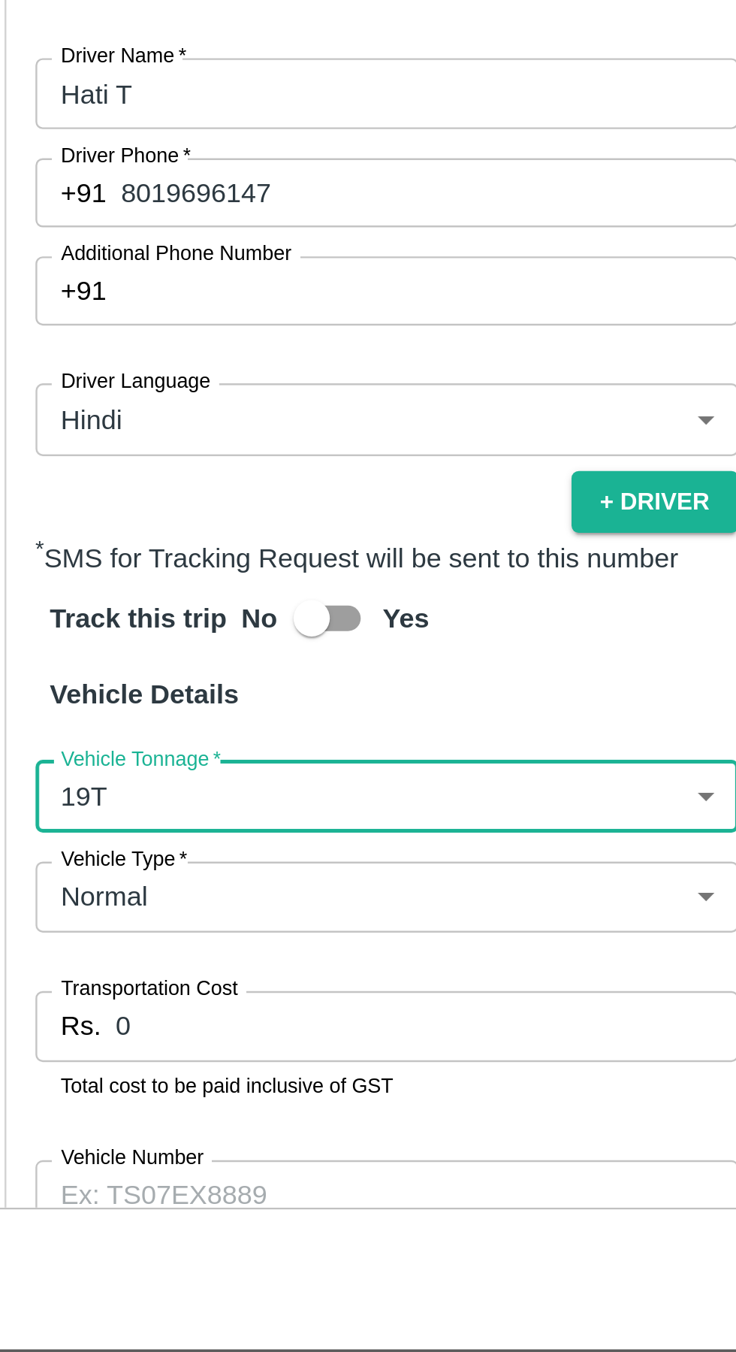
click at [189, 1170] on input "0" at bounding box center [228, 1184] width 258 height 29
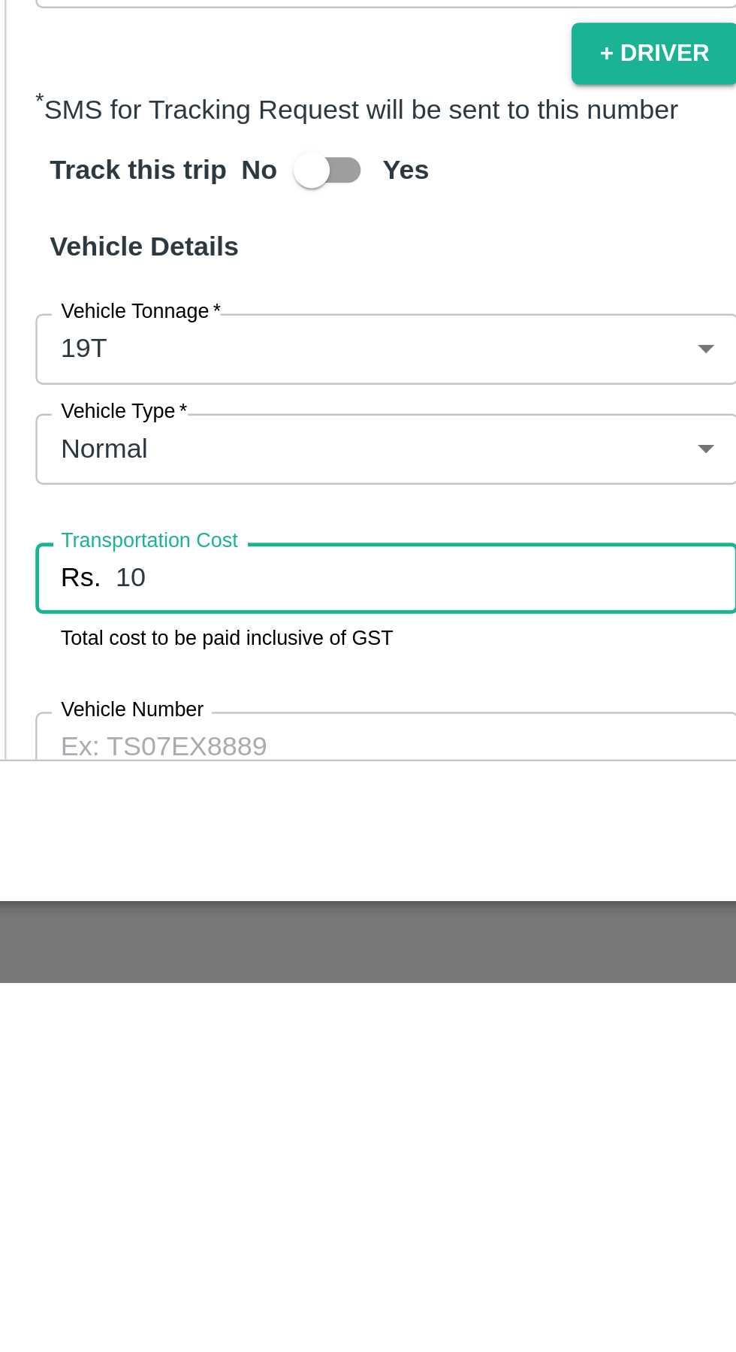
type input "1"
type input "10000"
click at [104, 1240] on input "Vehicle Number" at bounding box center [211, 1254] width 291 height 29
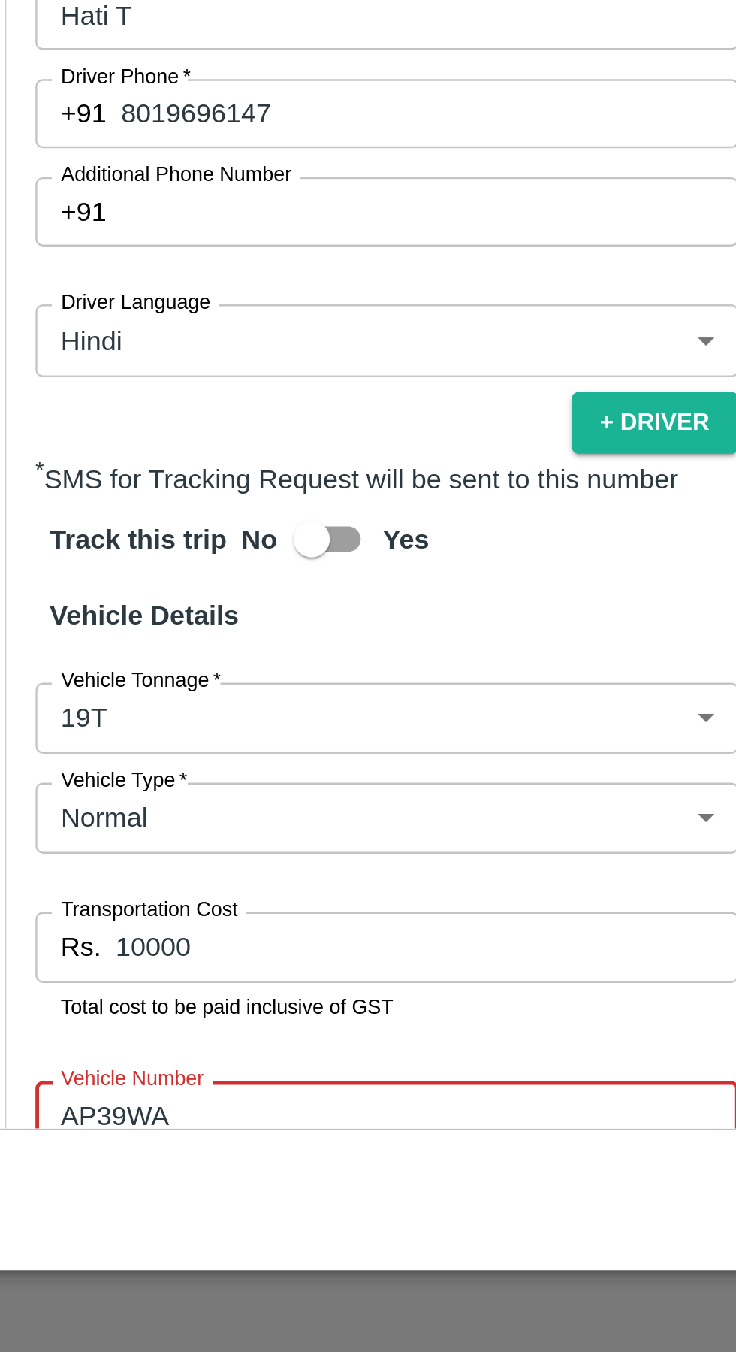
click at [156, 1240] on input "AP39WA" at bounding box center [211, 1254] width 291 height 29
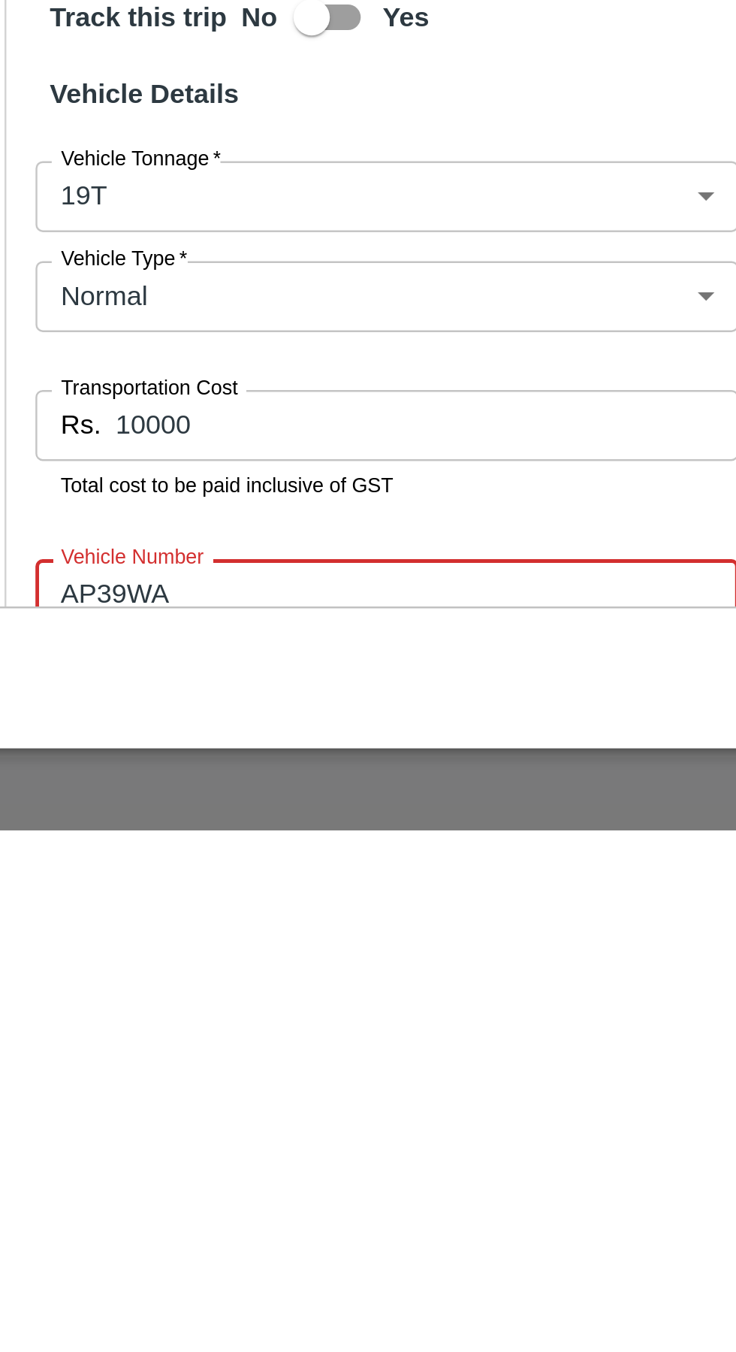
click at [182, 1240] on input "AP39WA" at bounding box center [211, 1254] width 291 height 29
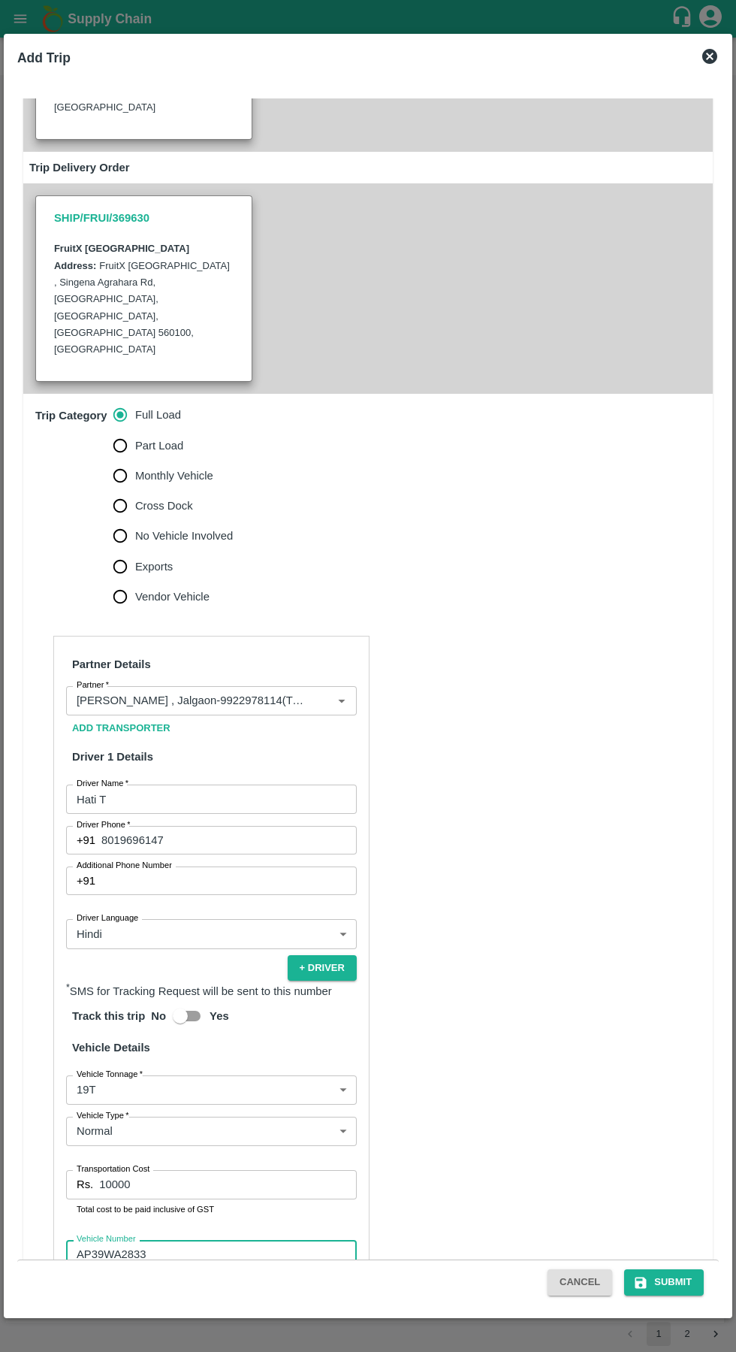
type input "AP39WA2833"
click at [678, 1287] on button "Submit" at bounding box center [664, 1282] width 80 height 26
